Goal: Information Seeking & Learning: Check status

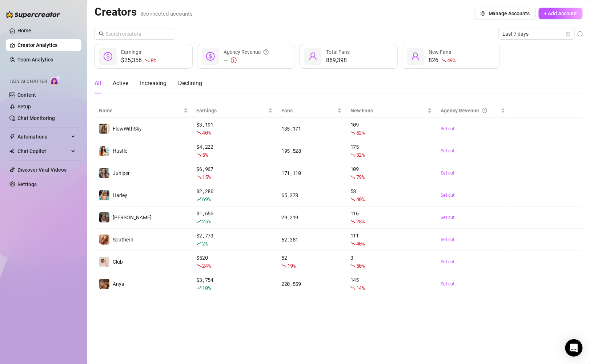
click at [15, 216] on div "Home Creator Analytics Team Analytics Izzy AI Chatter Content Setup Chat Monito…" at bounding box center [44, 179] width 76 height 358
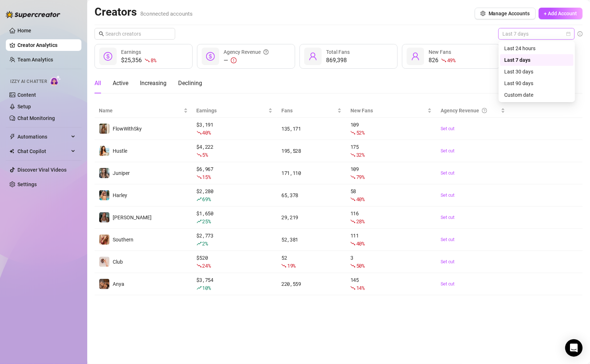
click at [319, 35] on span "Last 7 days" at bounding box center [537, 33] width 68 height 11
click at [319, 92] on div "Custom date" at bounding box center [537, 95] width 65 height 8
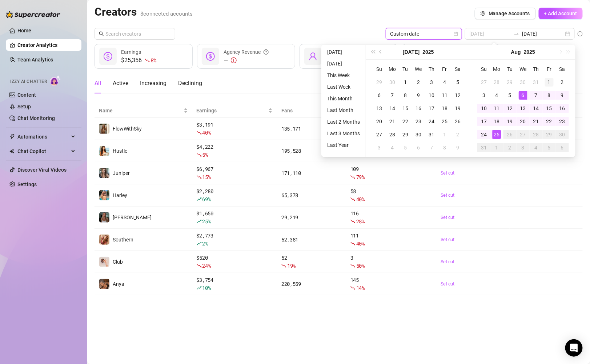
type input "[DATE]"
click at [319, 82] on div "1" at bounding box center [549, 82] width 9 height 9
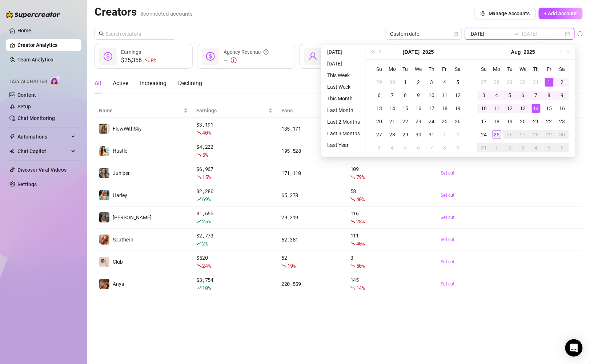
type input "[DATE]"
click at [319, 134] on div "25" at bounding box center [497, 134] width 9 height 9
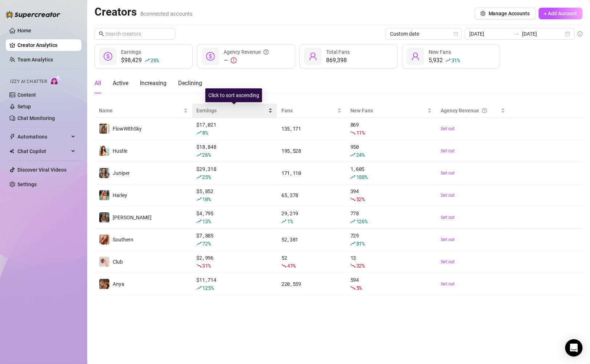
click at [269, 109] on div "Earnings" at bounding box center [235, 111] width 76 height 8
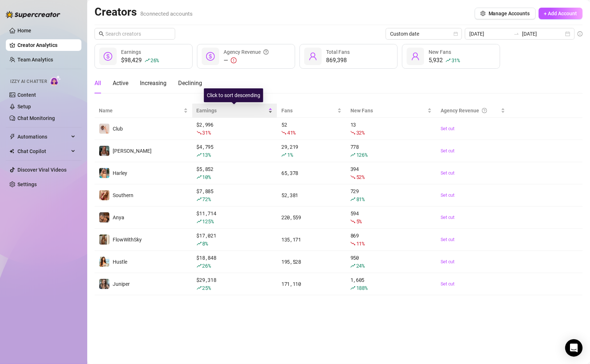
click at [269, 109] on div "Earnings" at bounding box center [235, 111] width 76 height 8
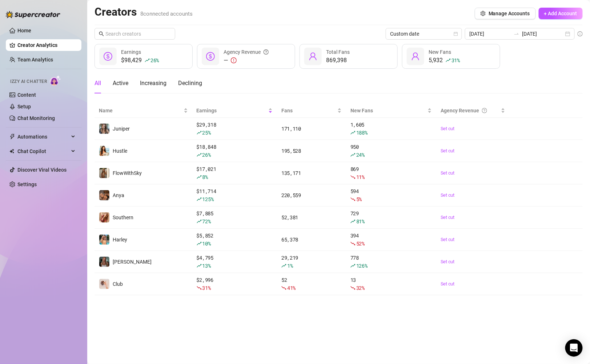
click at [141, 314] on main "Creators 8 connected accounts Manage Accounts + Add Account Custom date [DATE] …" at bounding box center [338, 182] width 503 height 364
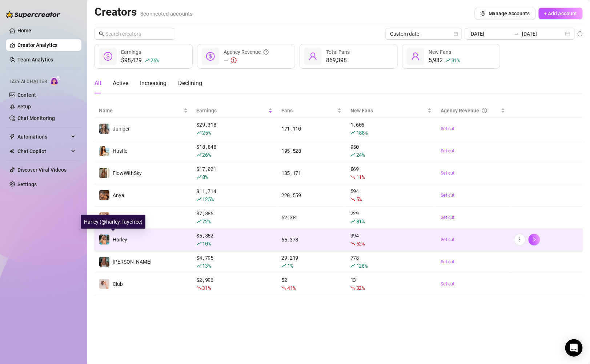
click at [103, 241] on img at bounding box center [104, 240] width 10 height 10
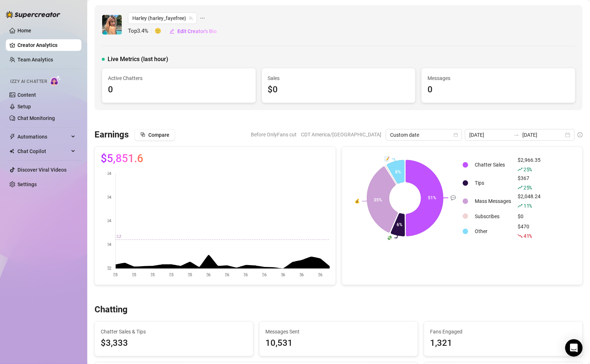
click at [59, 46] on link "Creator Analytics" at bounding box center [46, 45] width 58 height 12
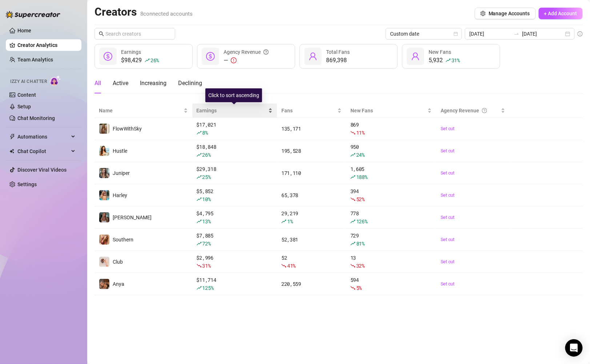
click at [267, 111] on div "Earnings" at bounding box center [235, 111] width 76 height 8
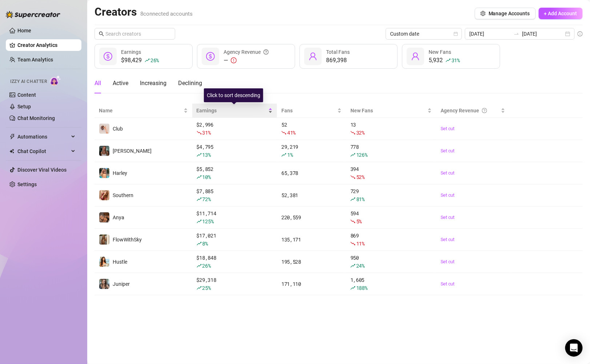
click at [267, 111] on div "Earnings" at bounding box center [235, 111] width 76 height 8
